Goal: Information Seeking & Learning: Learn about a topic

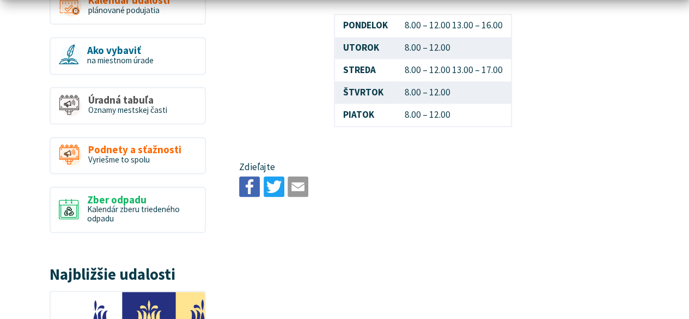
scroll to position [741, 0]
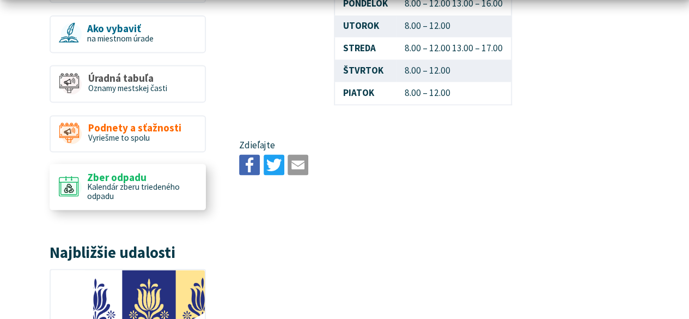
click at [118, 181] on span "Kalendár zberu triedeného odpadu" at bounding box center [133, 191] width 93 height 20
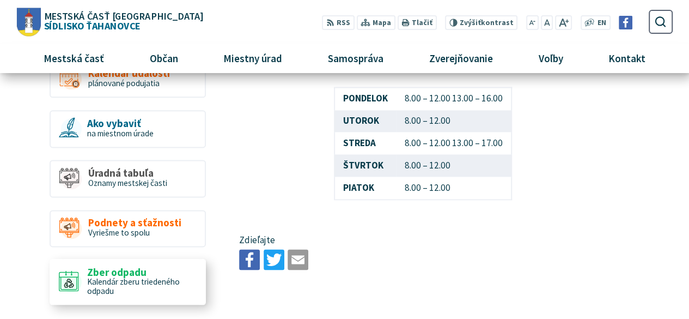
scroll to position [632, 0]
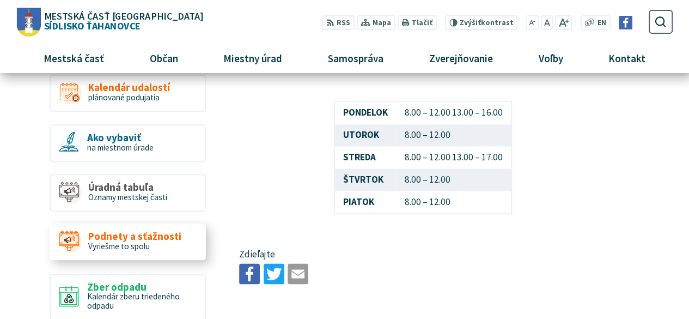
click at [78, 231] on use at bounding box center [69, 240] width 20 height 20
click at [96, 280] on span "Zber odpadu" at bounding box center [141, 285] width 109 height 11
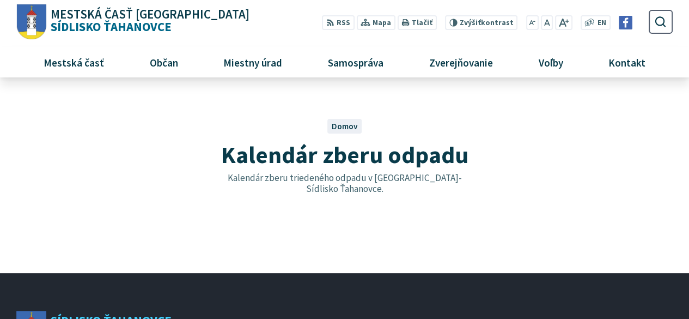
click at [341, 126] on span "Domov" at bounding box center [345, 126] width 26 height 10
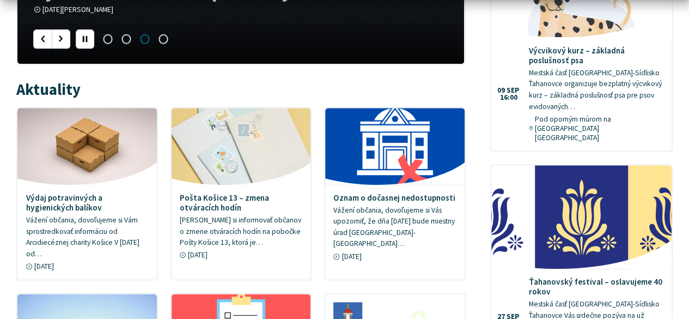
scroll to position [523, 0]
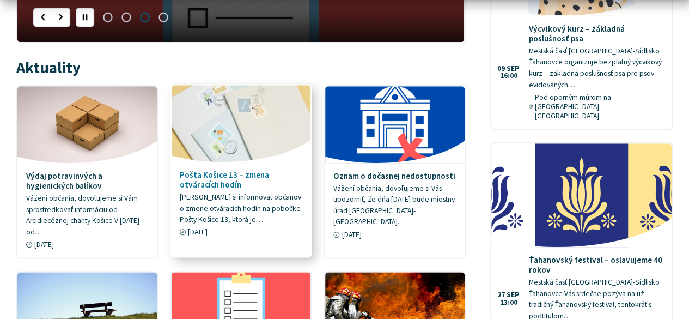
click at [224, 179] on h4 "Pošta Košice 13 – zmena otváracích hodín" at bounding box center [241, 180] width 123 height 20
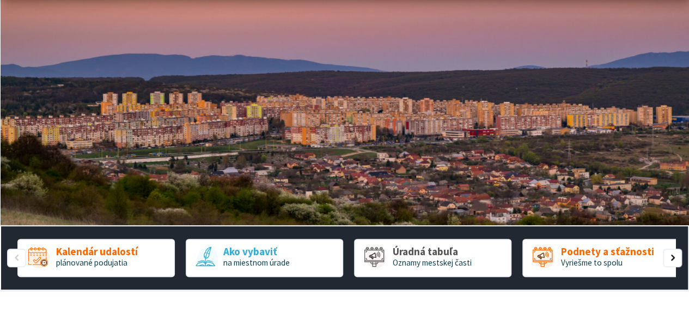
scroll to position [87, 0]
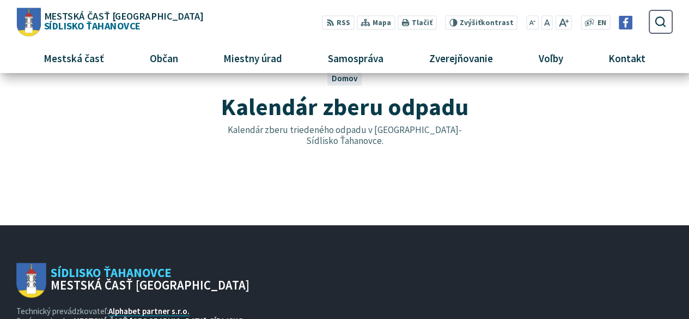
scroll to position [47, 0]
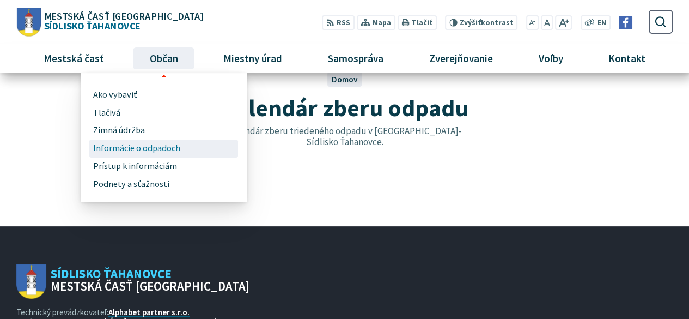
click at [157, 149] on span "Informácie o odpadoch" at bounding box center [136, 148] width 87 height 18
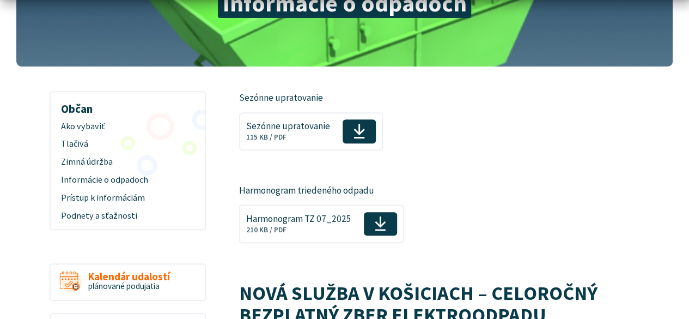
scroll to position [174, 0]
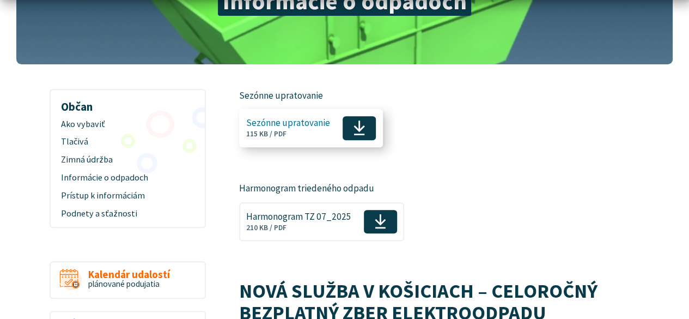
click at [306, 133] on span "Sezónne upratovanie Veľkosť a typ súboru 115 KB / PDF" at bounding box center [288, 128] width 84 height 29
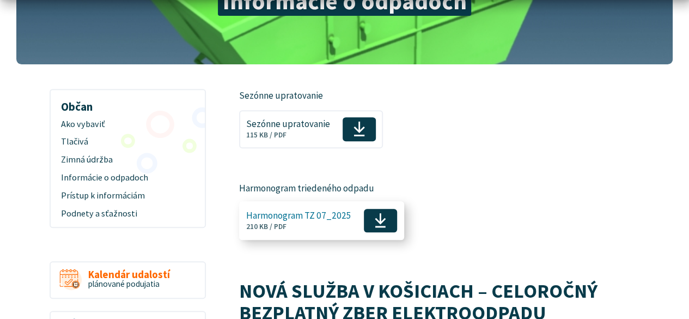
click at [385, 218] on span "Stiahnuť" at bounding box center [380, 221] width 33 height 24
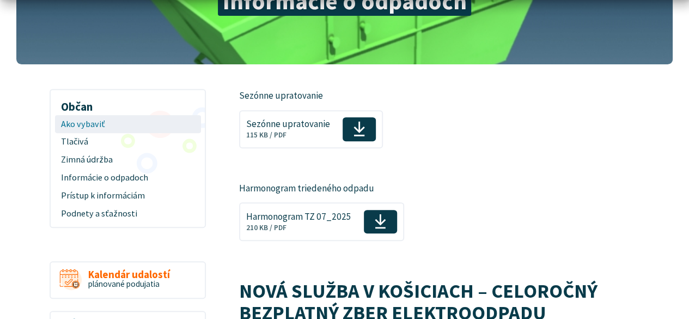
click at [113, 118] on span "Ako vybaviť" at bounding box center [127, 124] width 133 height 18
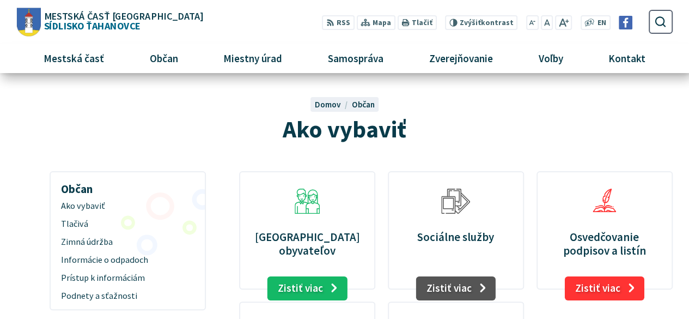
scroll to position [44, 0]
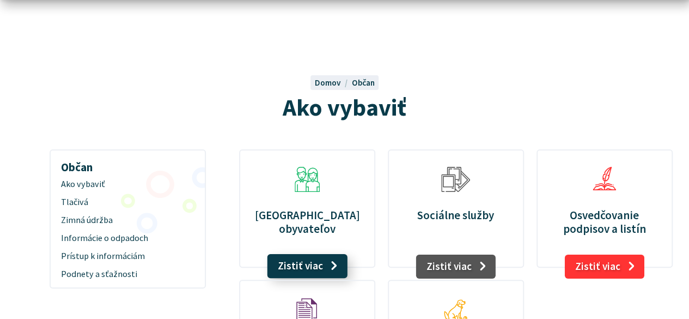
click at [282, 257] on link "Zistiť viac" at bounding box center [307, 266] width 80 height 24
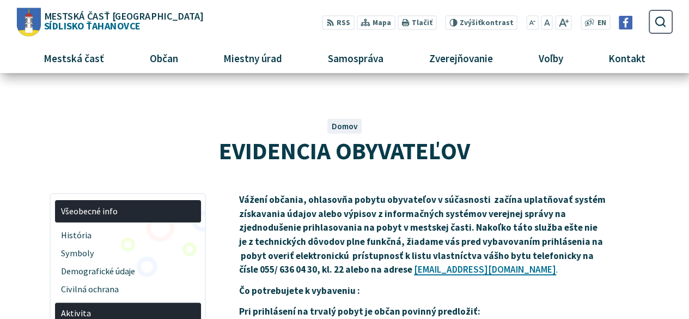
click at [342, 125] on span "Domov" at bounding box center [345, 126] width 26 height 10
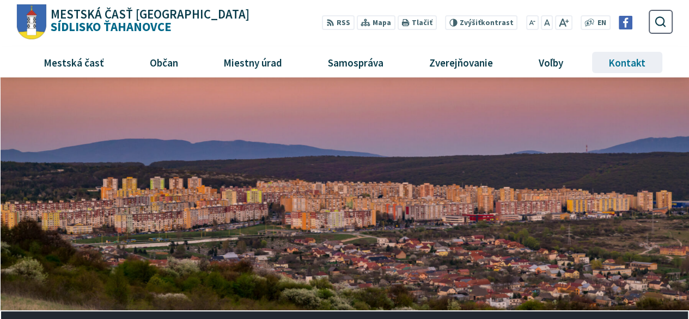
click at [627, 59] on span "Kontakt" at bounding box center [627, 61] width 45 height 29
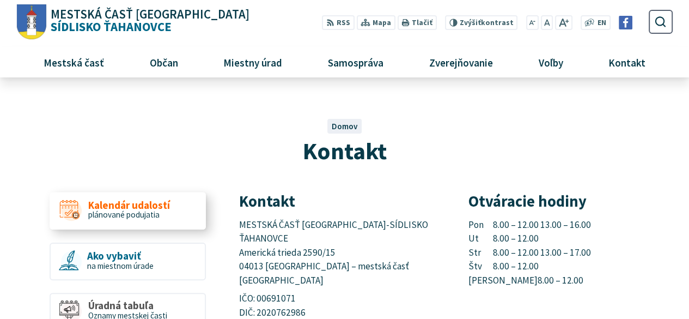
click at [123, 201] on span "Kalendár udalostí" at bounding box center [129, 204] width 82 height 11
